Goal: Check status: Check status

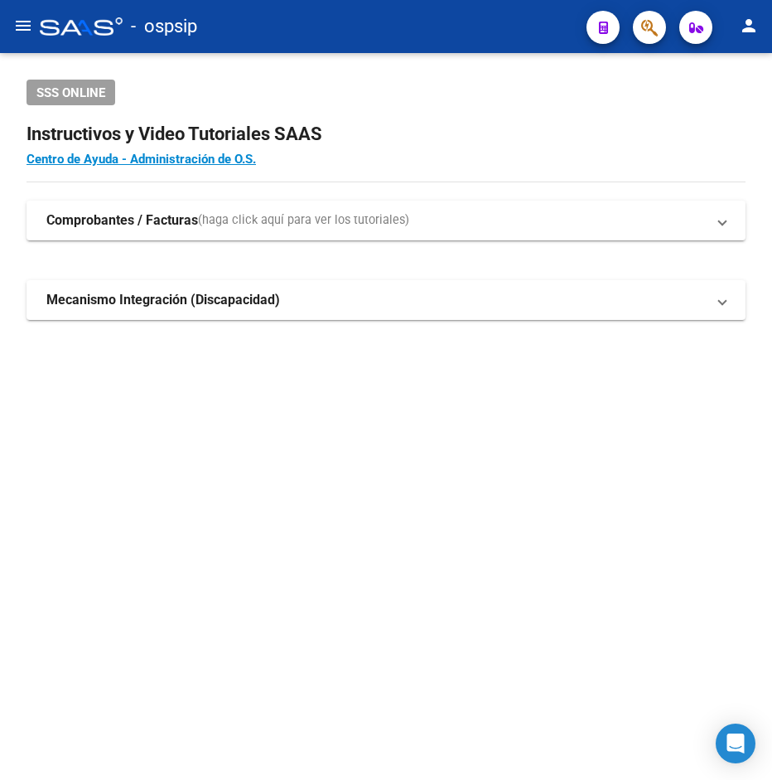
click at [643, 35] on icon "button" at bounding box center [649, 27] width 17 height 19
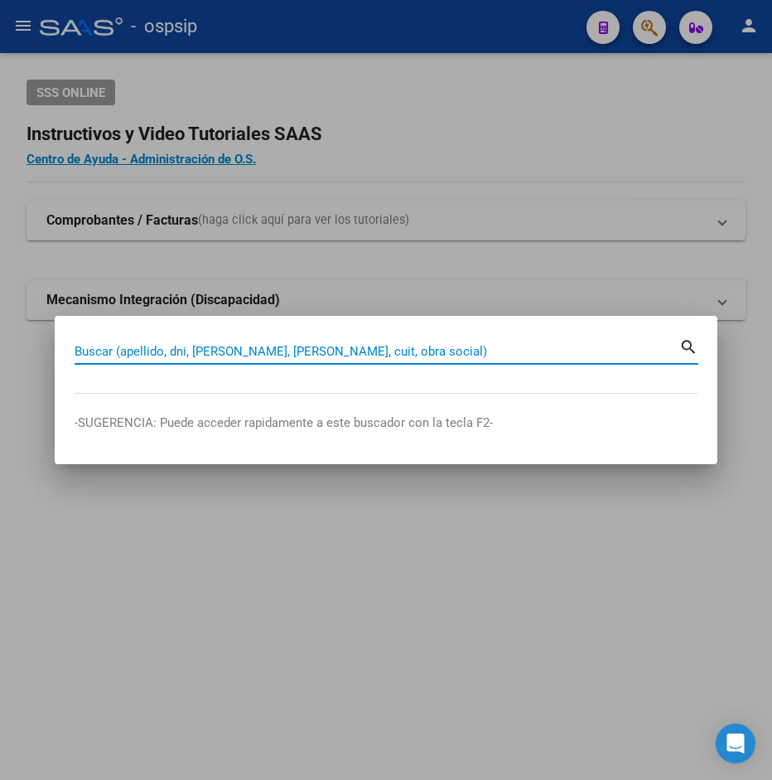
paste input "46068652"
type input "46068652"
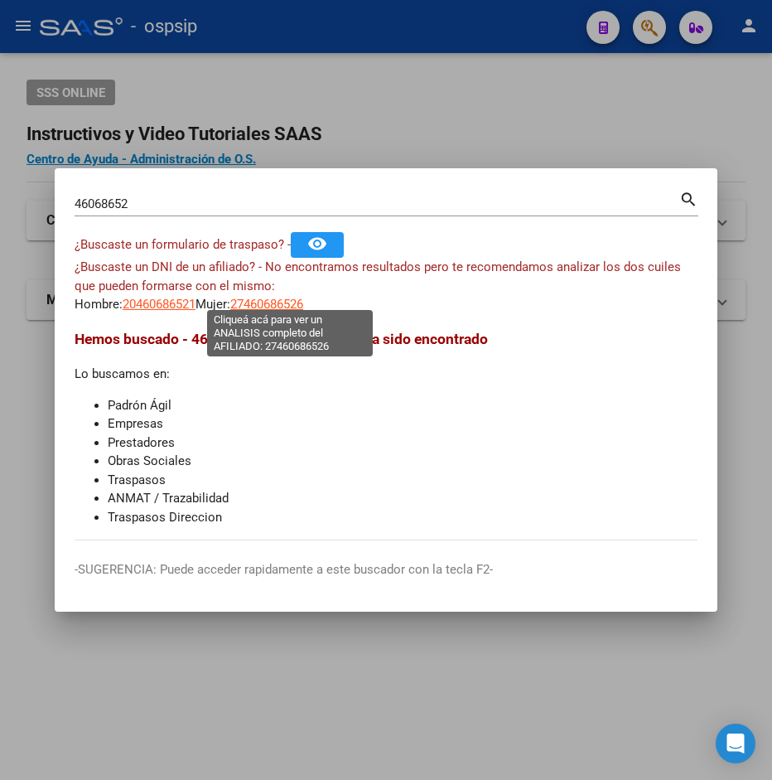
click at [280, 297] on span "27460686526" at bounding box center [266, 304] width 73 height 15
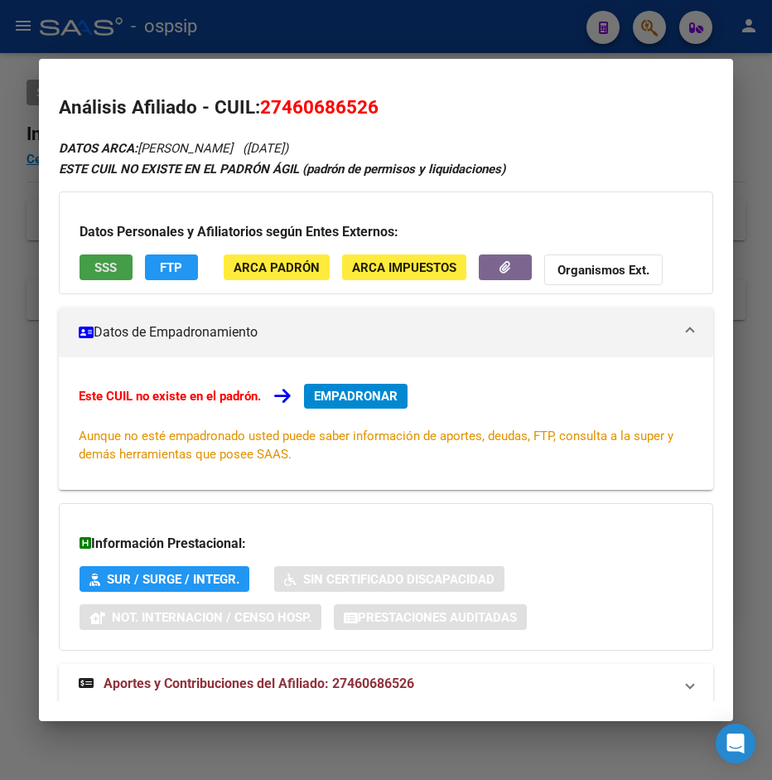
click at [105, 268] on span "SSS" at bounding box center [105, 267] width 22 height 15
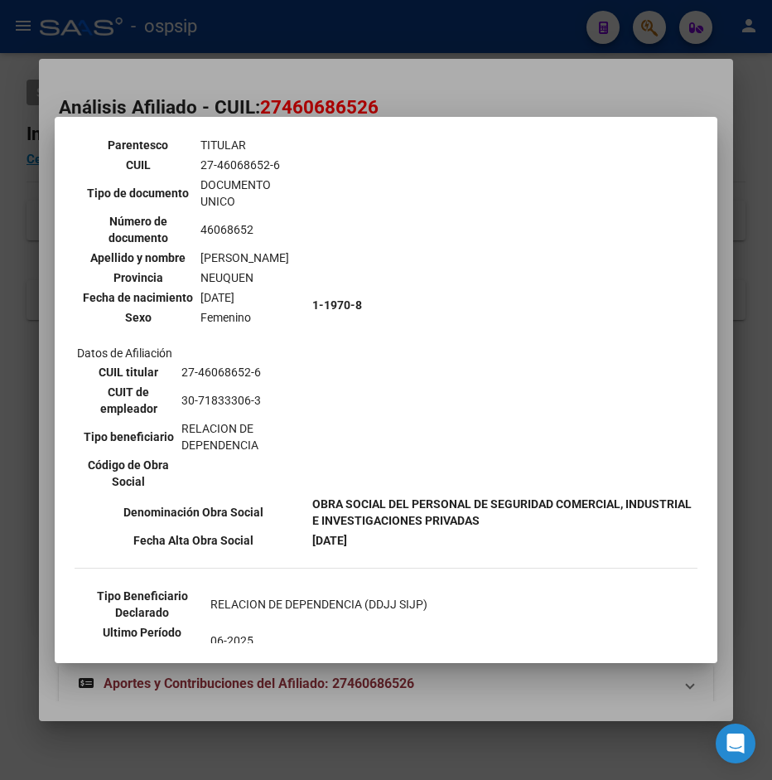
scroll to position [179, 0]
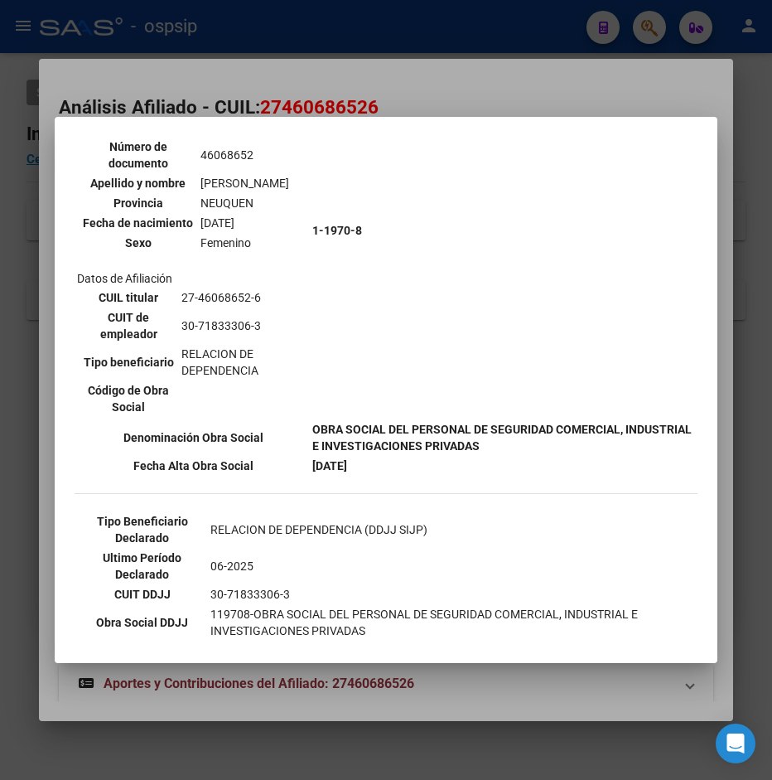
click at [446, 96] on div at bounding box center [386, 390] width 772 height 780
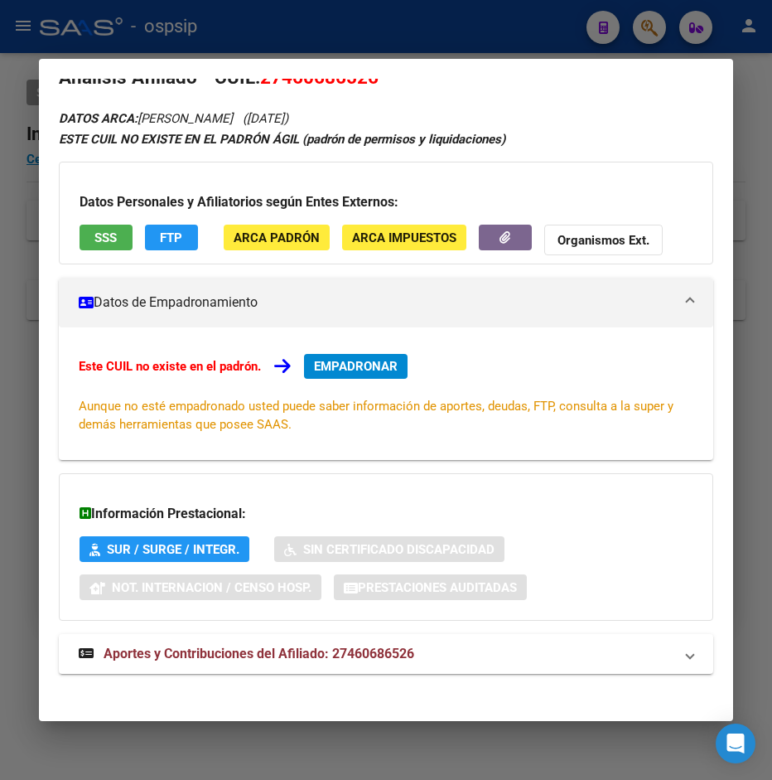
scroll to position [41, 0]
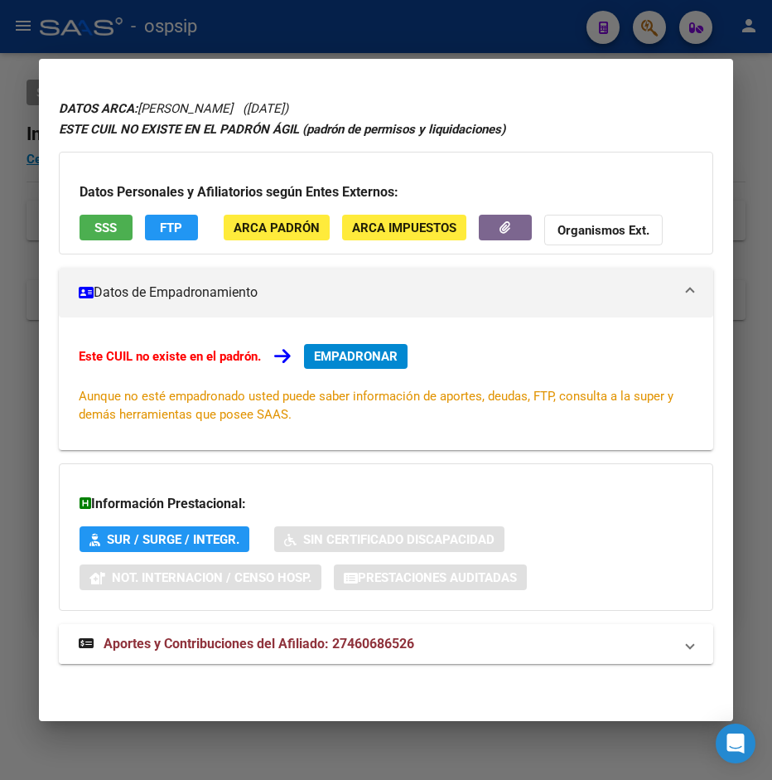
click at [225, 641] on span "Aportes y Contribuciones del Afiliado: 27460686526" at bounding box center [259, 643] width 311 height 16
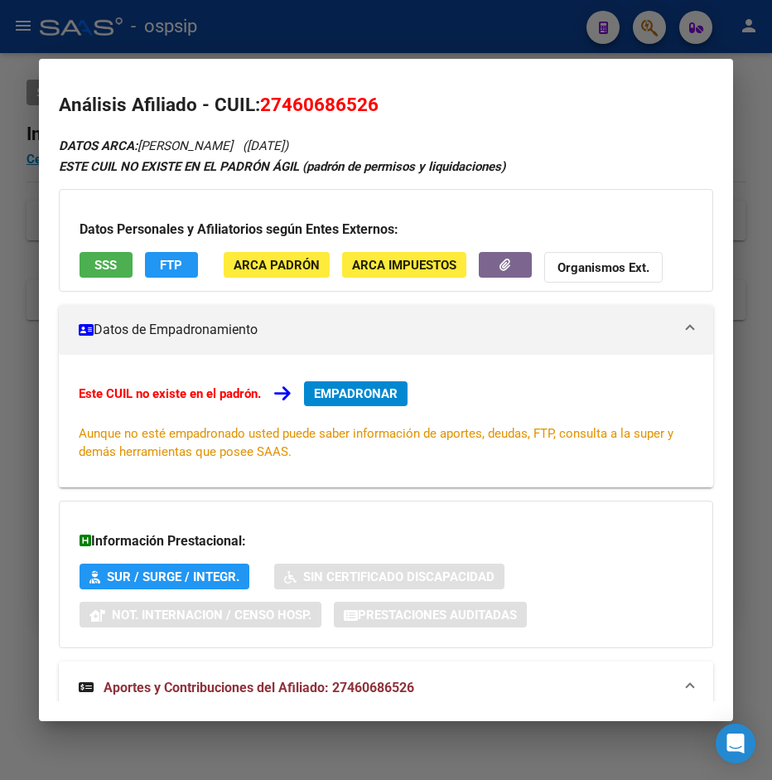
scroll to position [0, 0]
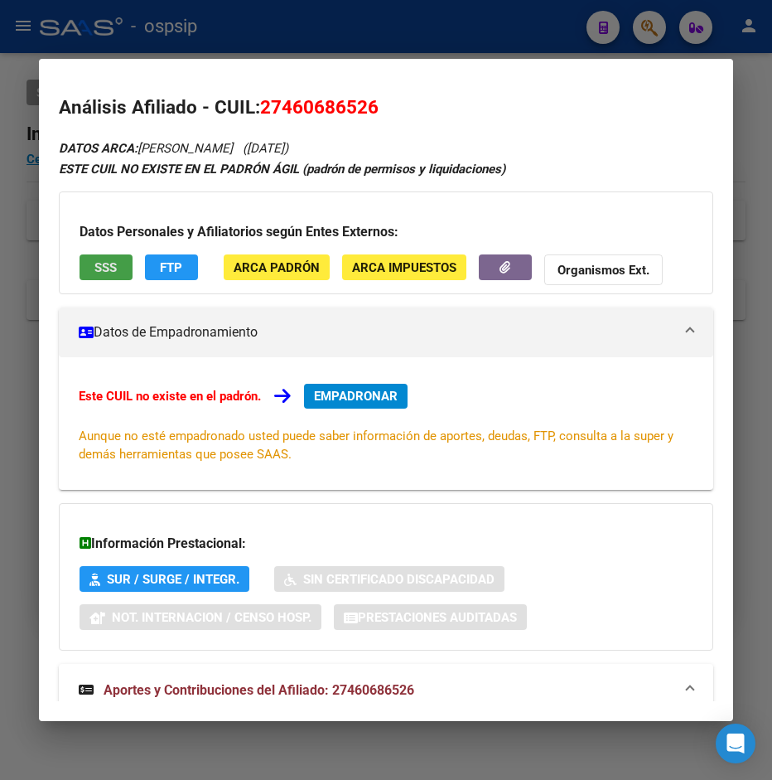
click at [120, 274] on button "SSS" at bounding box center [106, 267] width 53 height 26
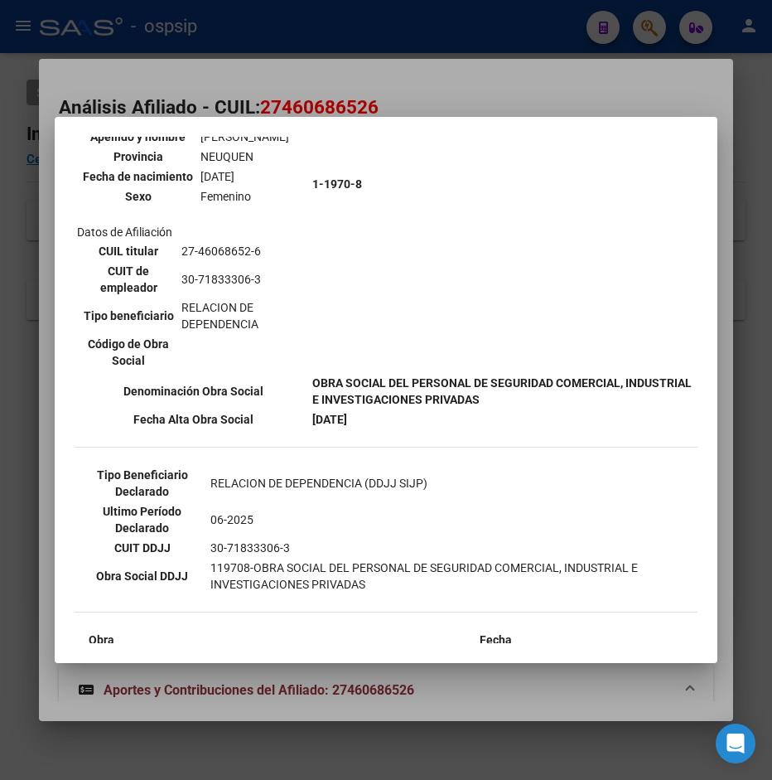
scroll to position [268, 0]
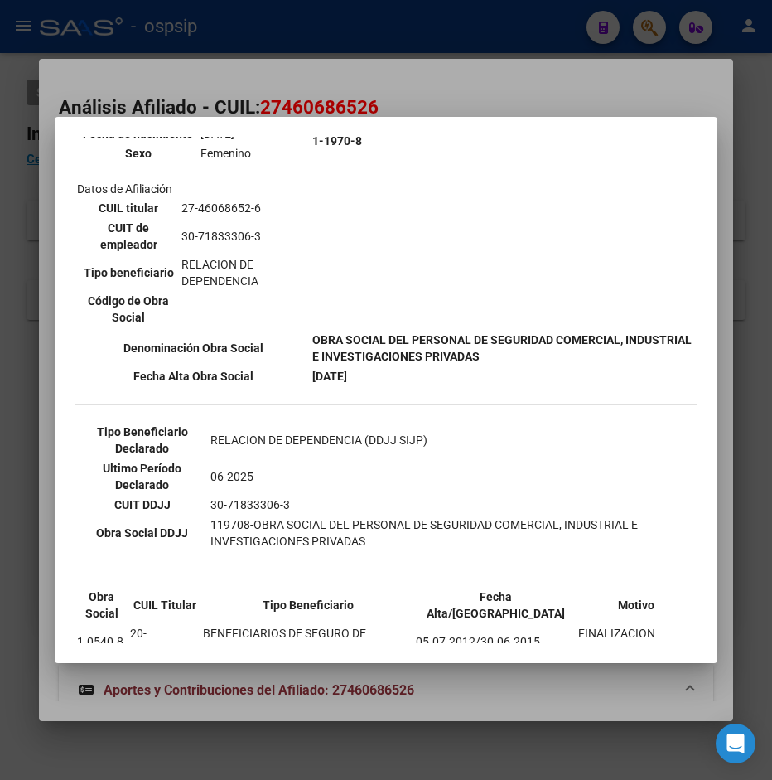
click at [453, 93] on div at bounding box center [386, 390] width 772 height 780
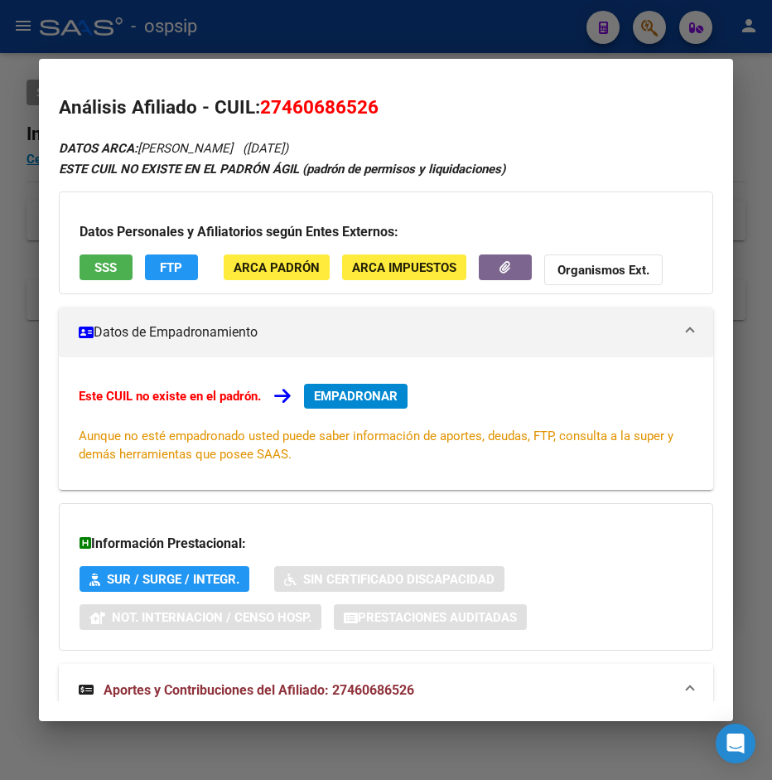
click at [399, 36] on div at bounding box center [386, 390] width 772 height 780
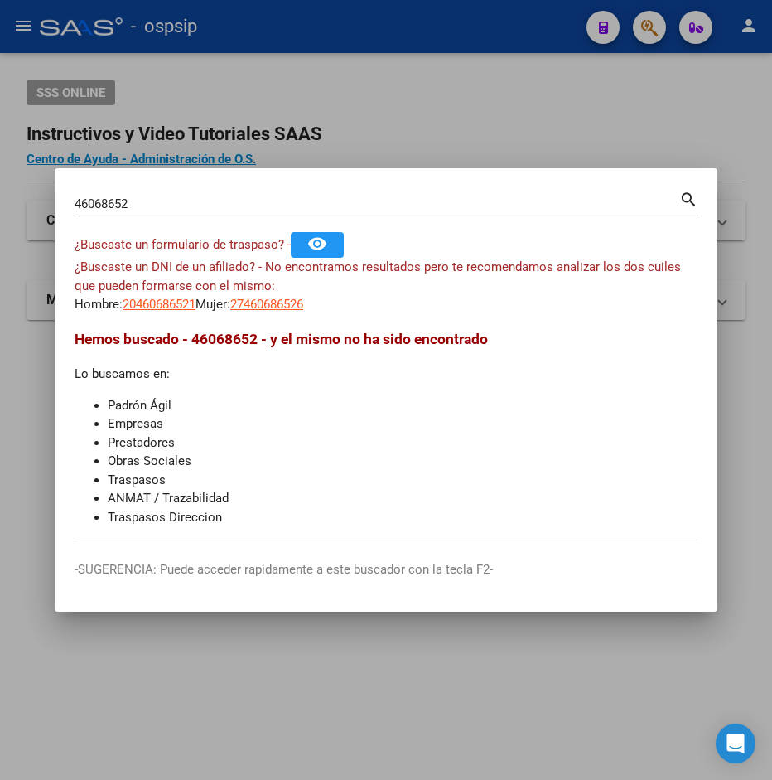
click at [395, 94] on div at bounding box center [386, 390] width 772 height 780
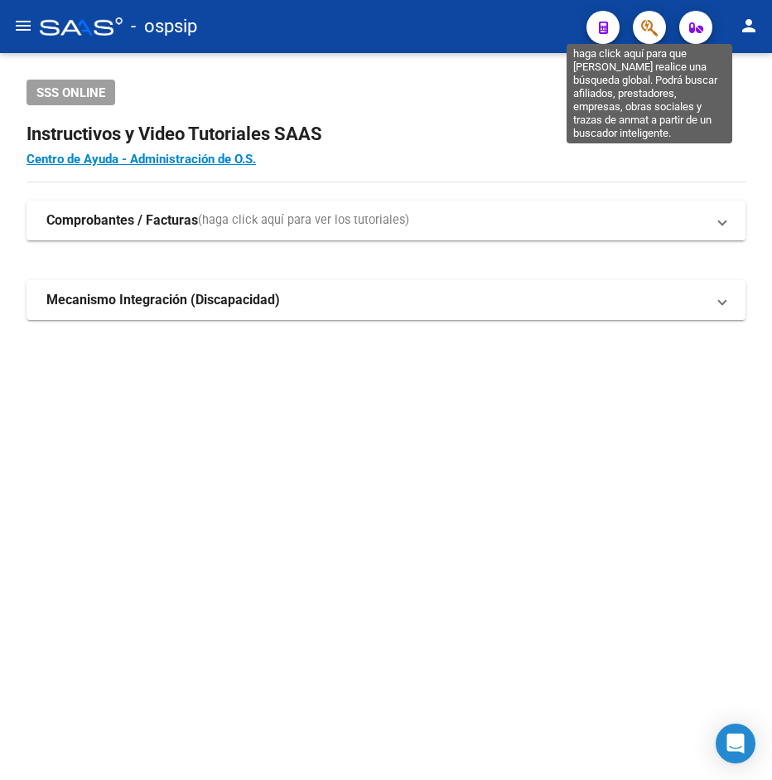
click at [654, 36] on icon "button" at bounding box center [649, 27] width 17 height 19
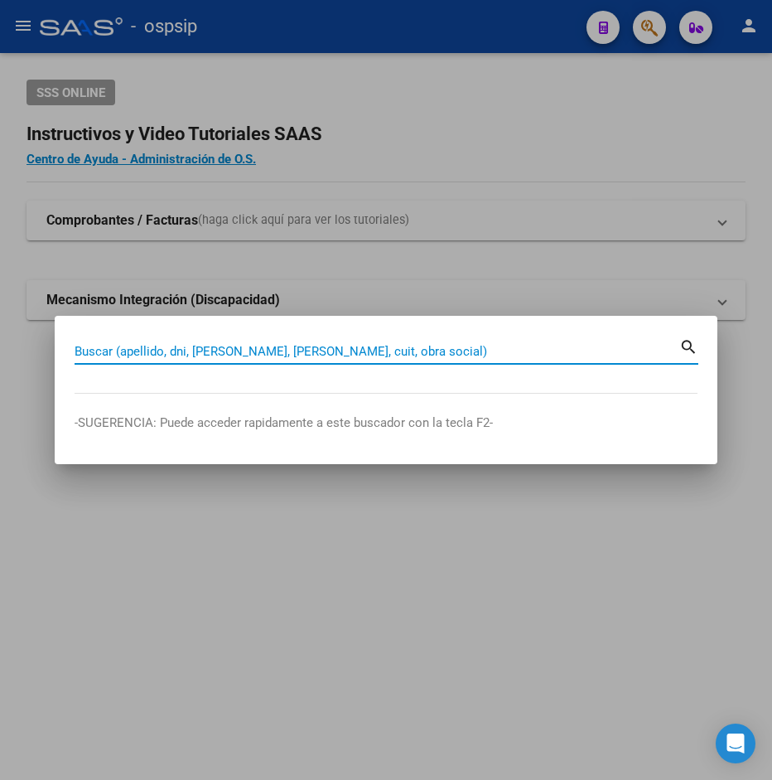
paste input "92550414"
type input "92550414"
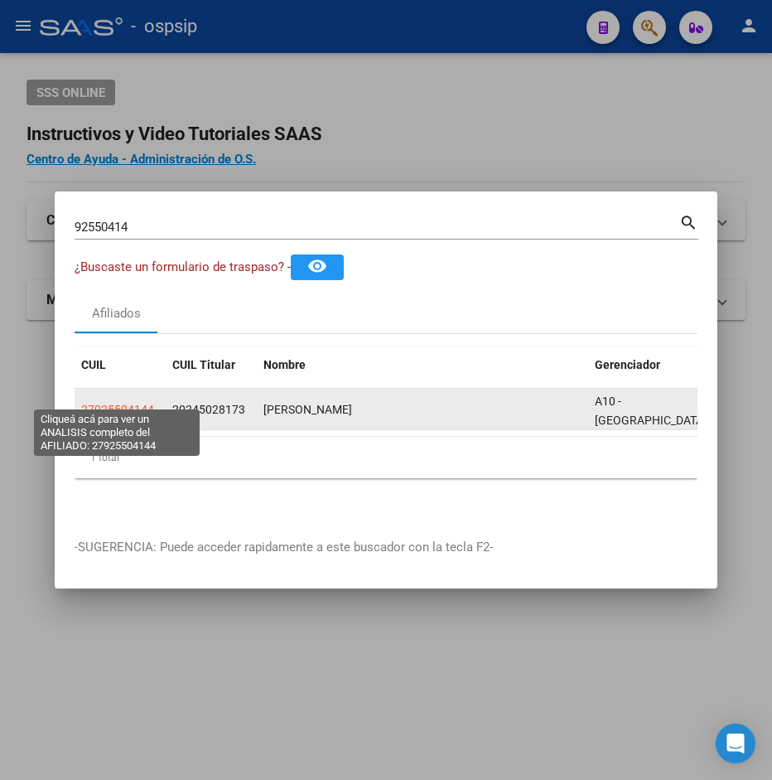
click at [114, 403] on span "27925504144" at bounding box center [117, 409] width 73 height 13
type textarea "27925504144"
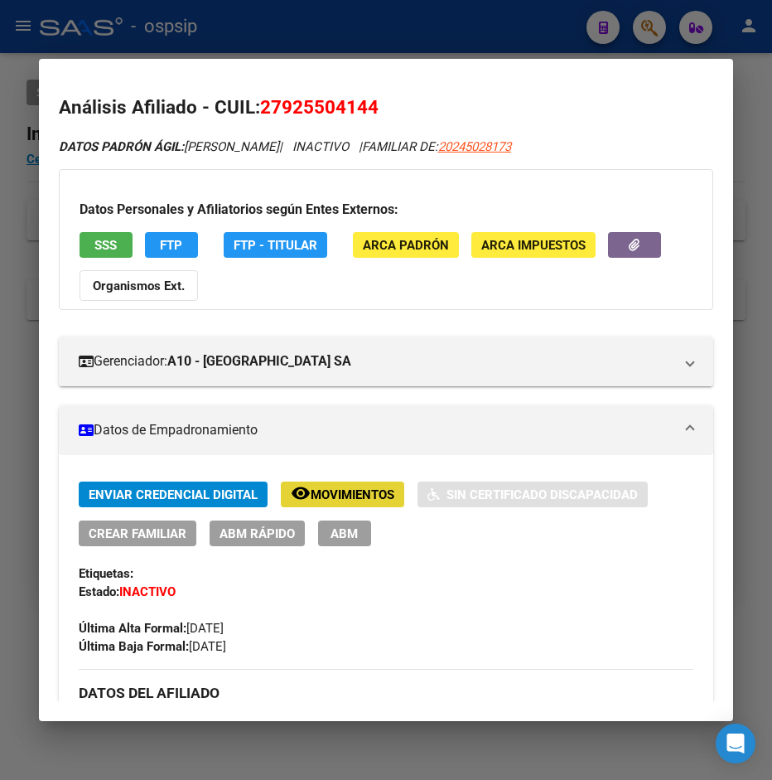
click at [337, 500] on span "Movimientos" at bounding box center [353, 494] width 84 height 15
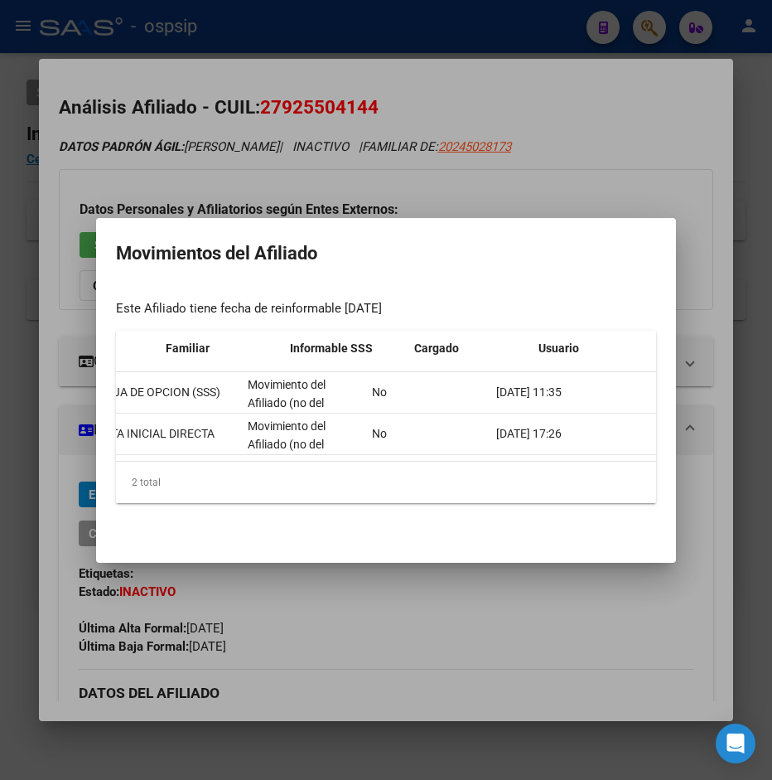
scroll to position [0, 520]
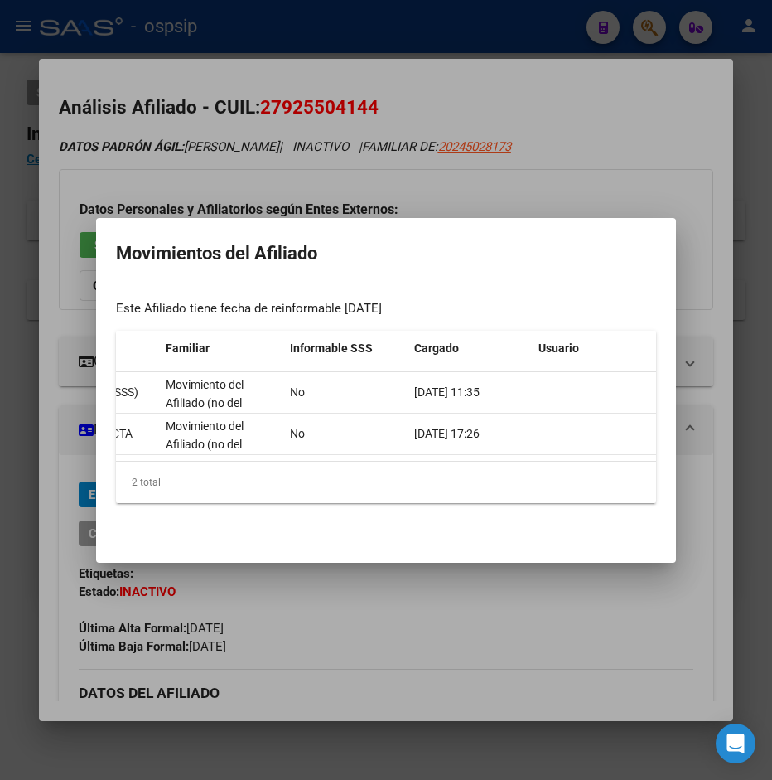
click at [586, 201] on div at bounding box center [386, 390] width 772 height 780
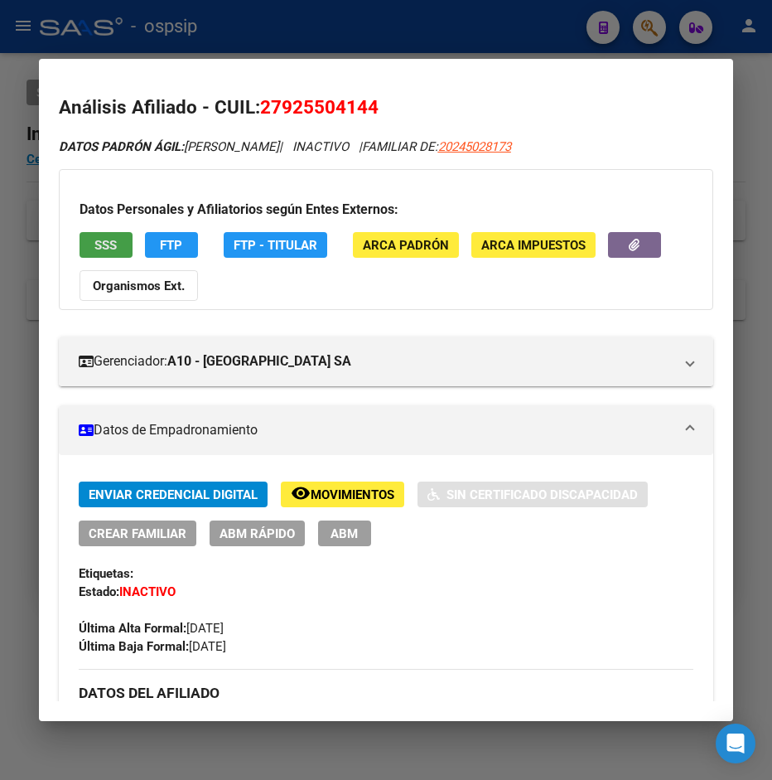
click at [107, 247] on span "SSS" at bounding box center [105, 245] width 22 height 15
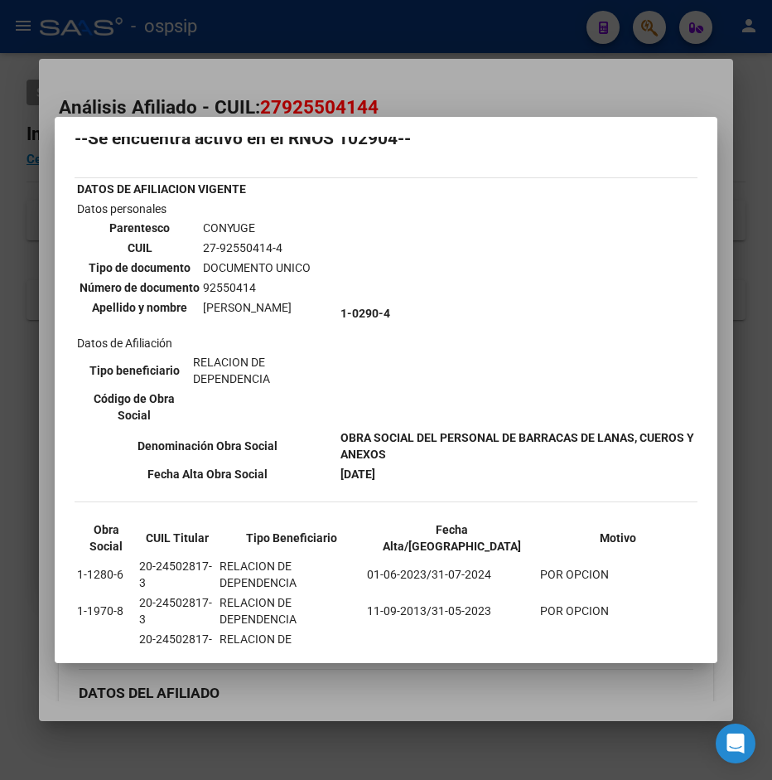
scroll to position [96, 0]
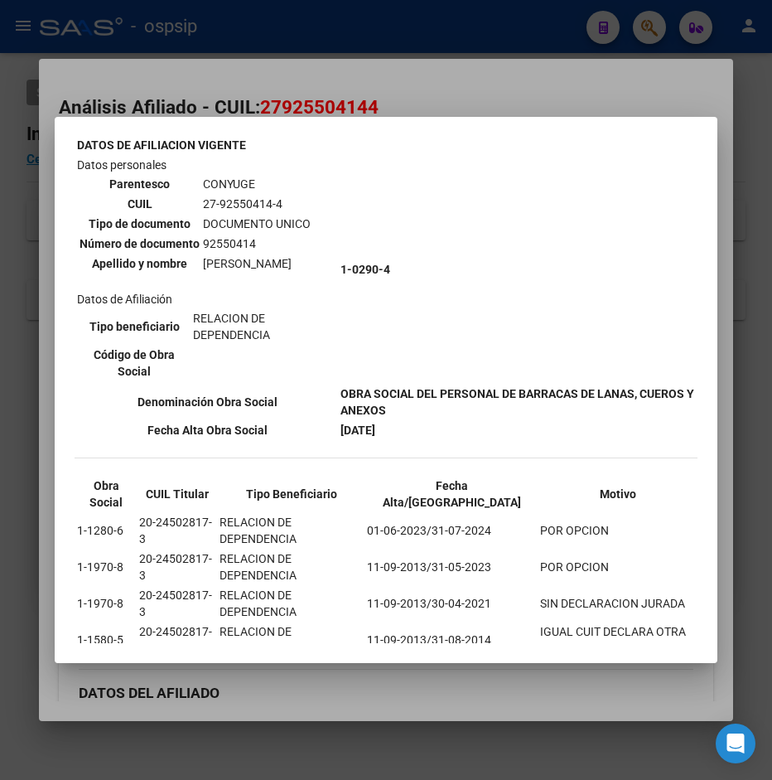
drag, startPoint x: 157, startPoint y: 534, endPoint x: 206, endPoint y: 545, distance: 50.1
click at [206, 545] on td "20-24502817-3" at bounding box center [177, 530] width 79 height 35
copy td "24502817"
click at [476, 48] on div at bounding box center [386, 390] width 772 height 780
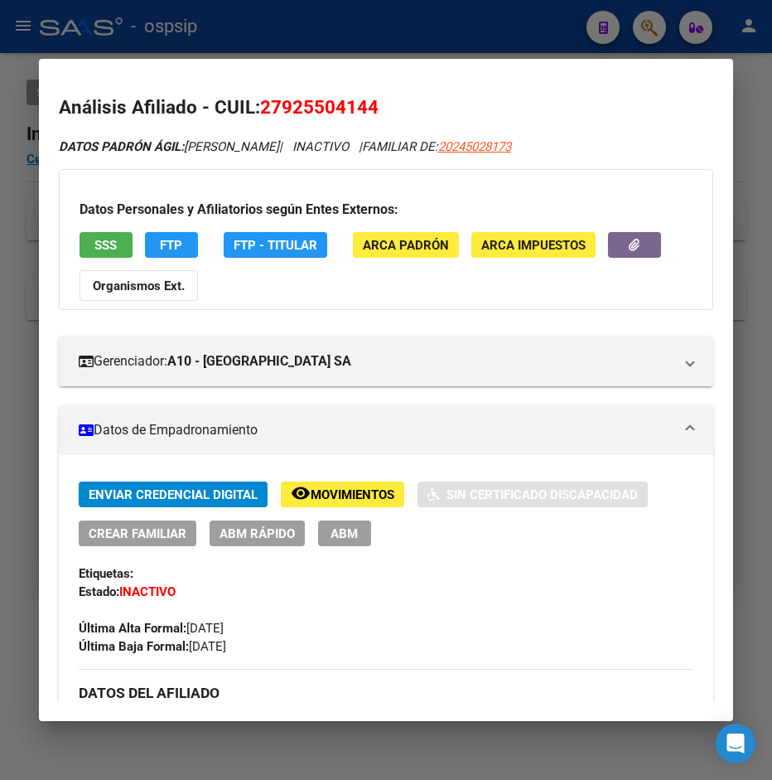
click at [480, 43] on div at bounding box center [386, 390] width 772 height 780
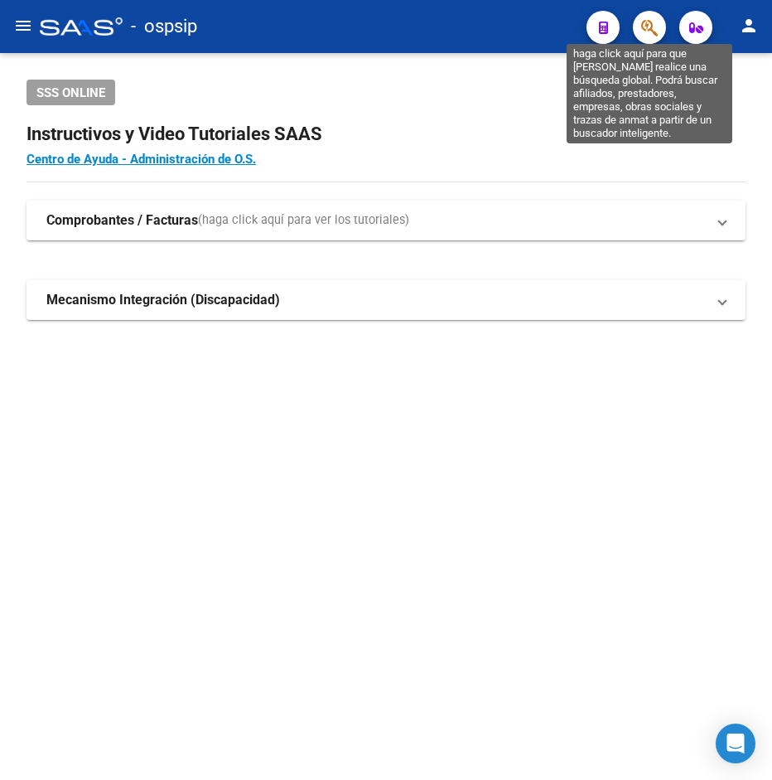
click at [646, 25] on icon "button" at bounding box center [649, 27] width 17 height 19
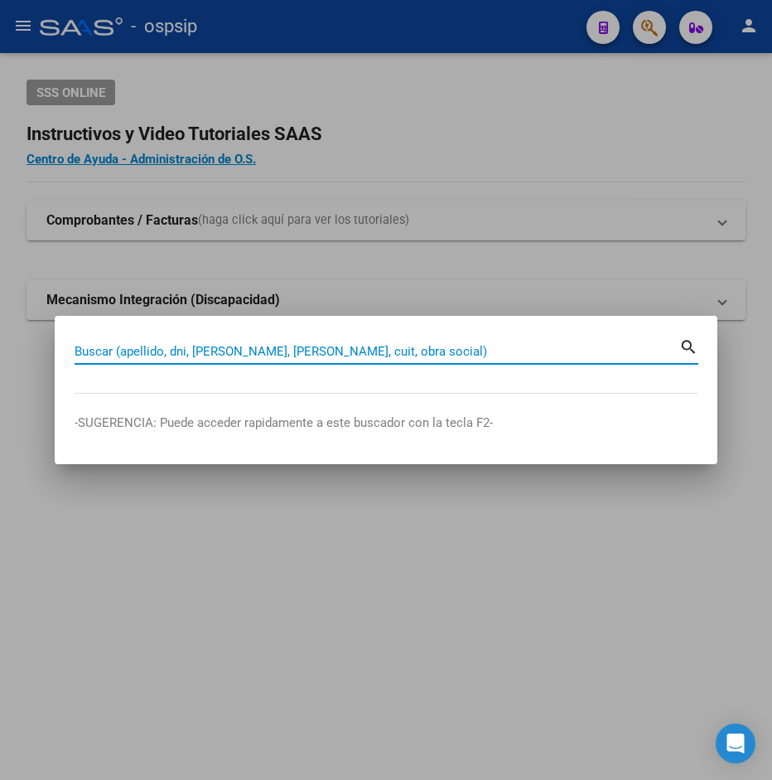
paste input "24502817"
type input "24502817"
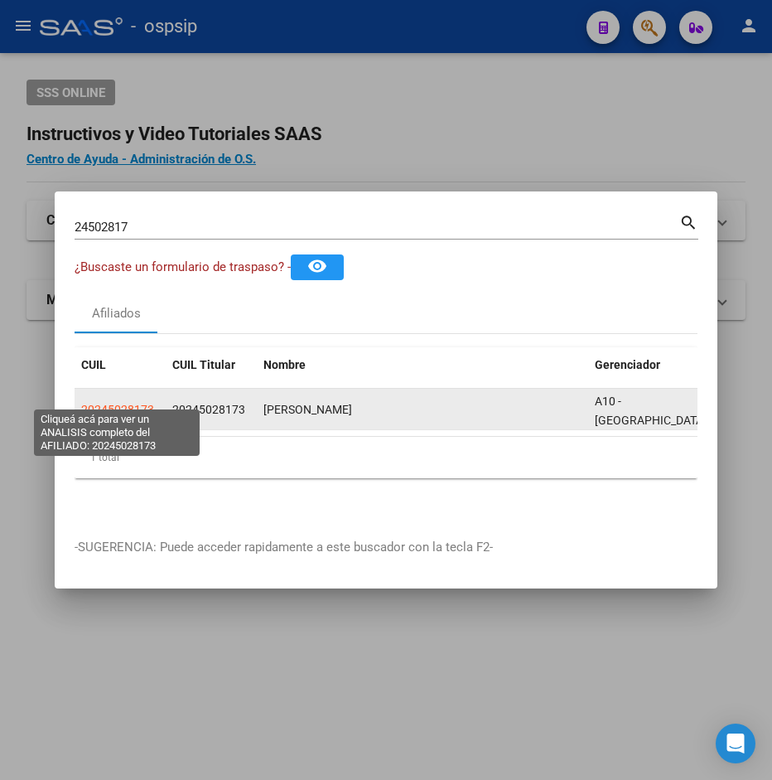
click at [134, 403] on span "20245028173" at bounding box center [117, 409] width 73 height 13
type textarea "20245028173"
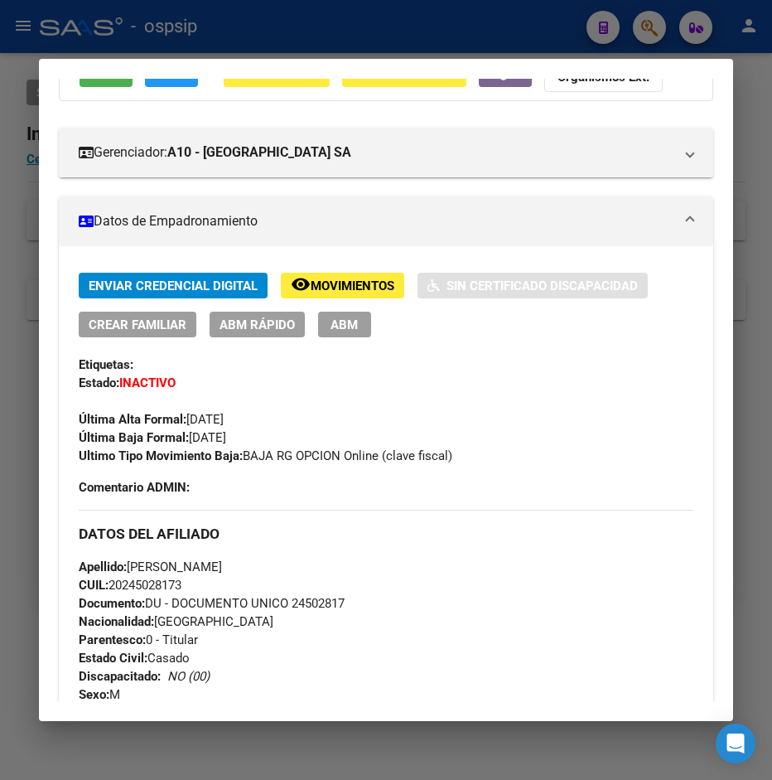
scroll to position [179, 0]
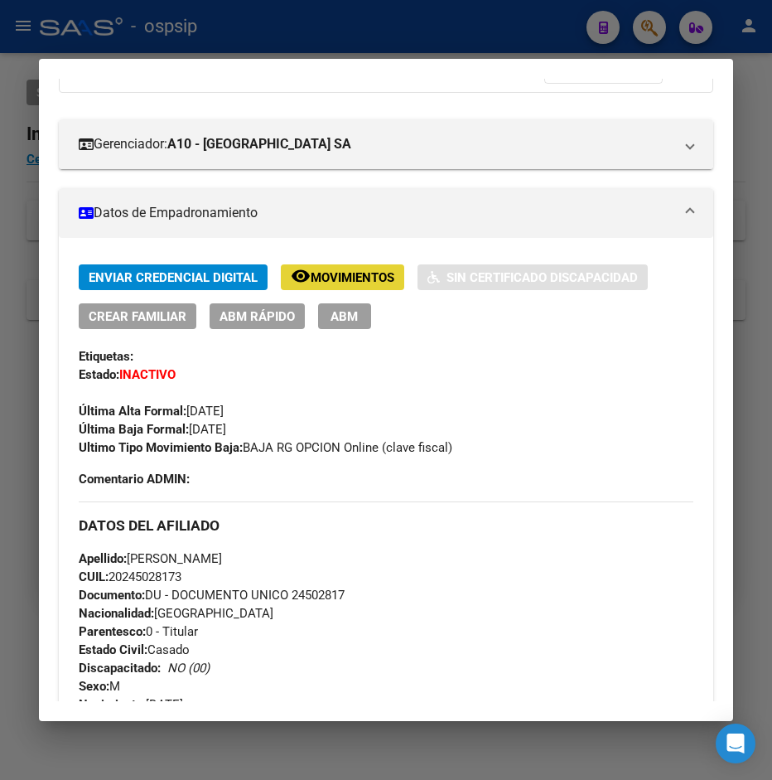
click at [382, 283] on span "Movimientos" at bounding box center [353, 277] width 84 height 15
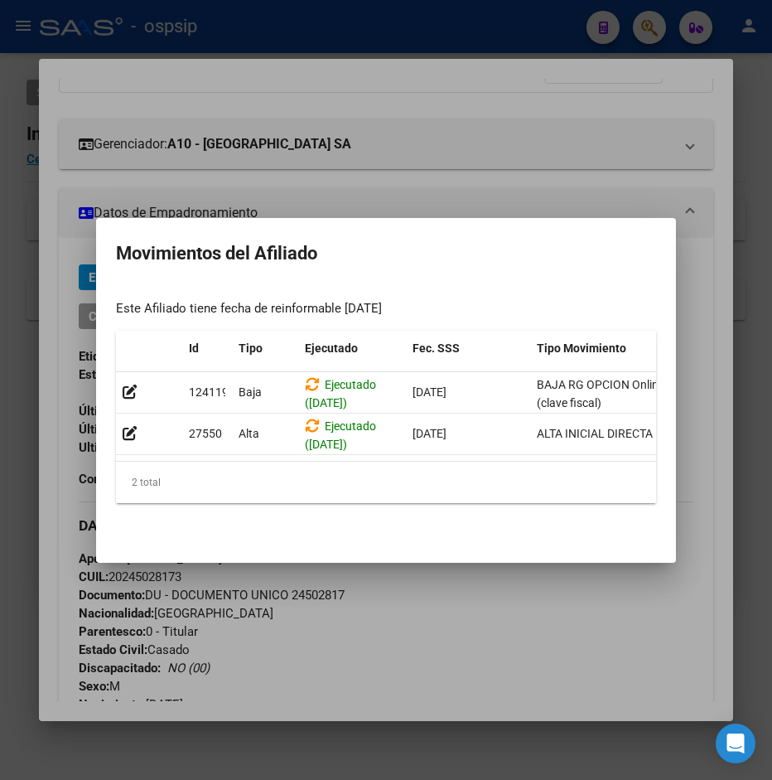
click at [466, 163] on div at bounding box center [386, 390] width 772 height 780
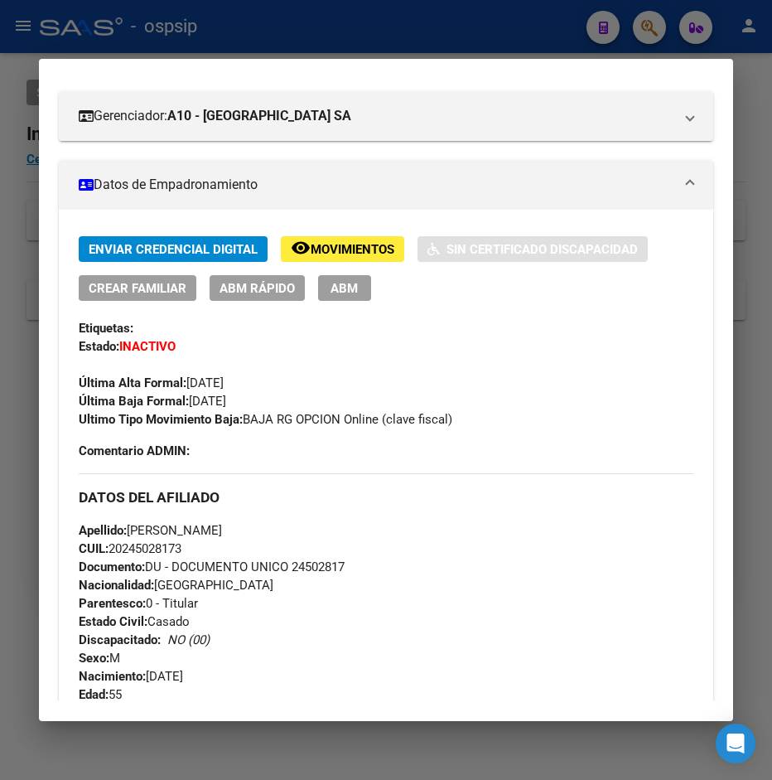
scroll to position [0, 0]
